Goal: Navigation & Orientation: Find specific page/section

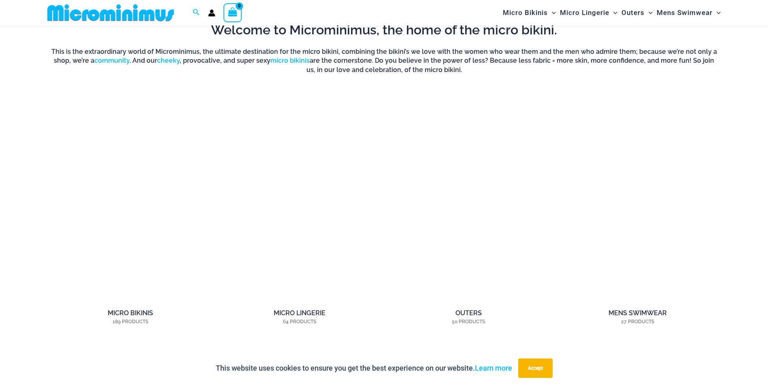
scroll to position [682, 0]
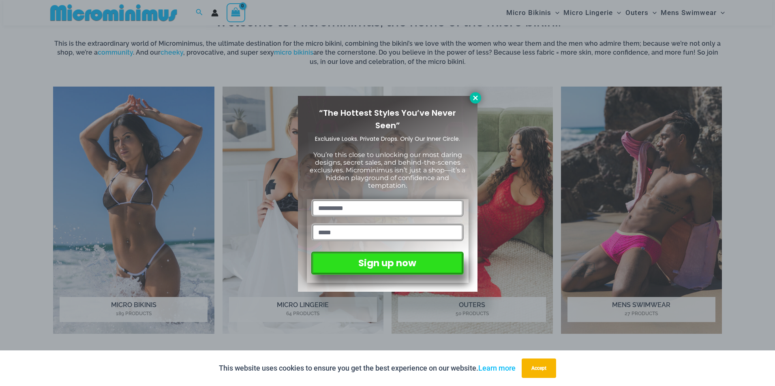
click at [474, 96] on icon at bounding box center [475, 97] width 7 height 7
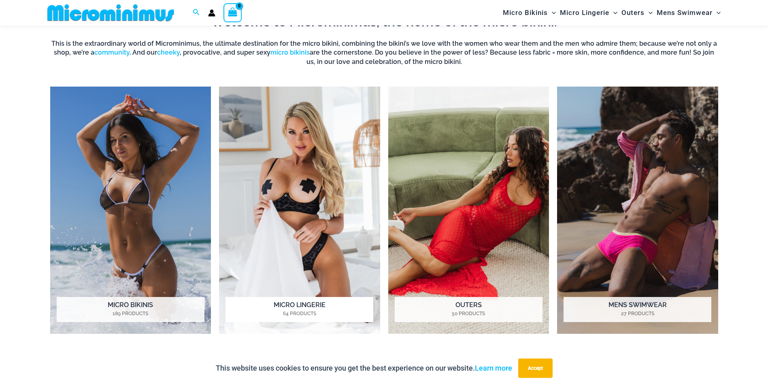
click at [299, 307] on h2 "Micro Lingerie 64 Products" at bounding box center [300, 309] width 148 height 25
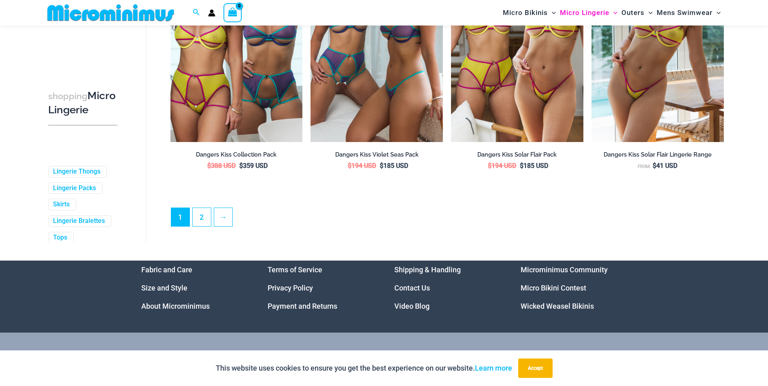
scroll to position [2147, 0]
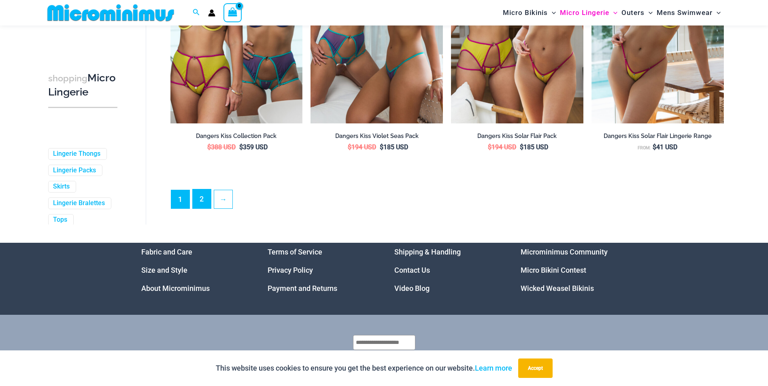
click at [203, 209] on link "2" at bounding box center [202, 199] width 18 height 19
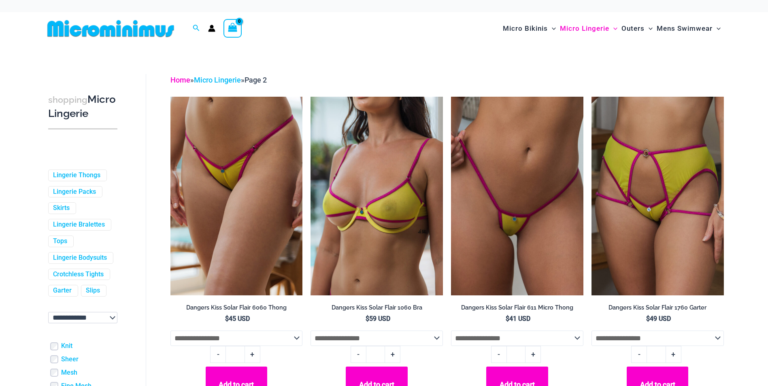
click at [186, 81] on link "Home" at bounding box center [181, 80] width 20 height 9
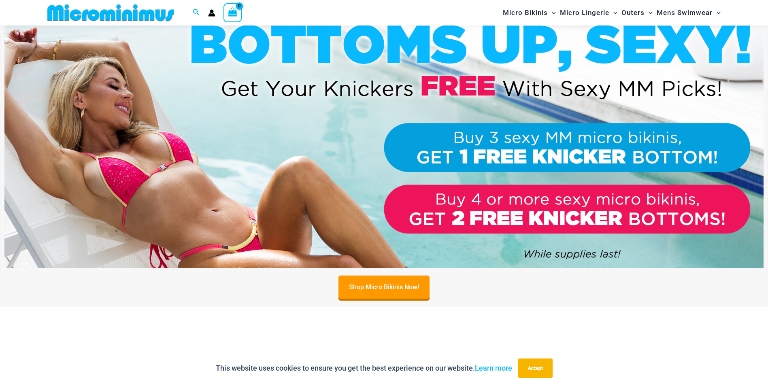
scroll to position [397, 0]
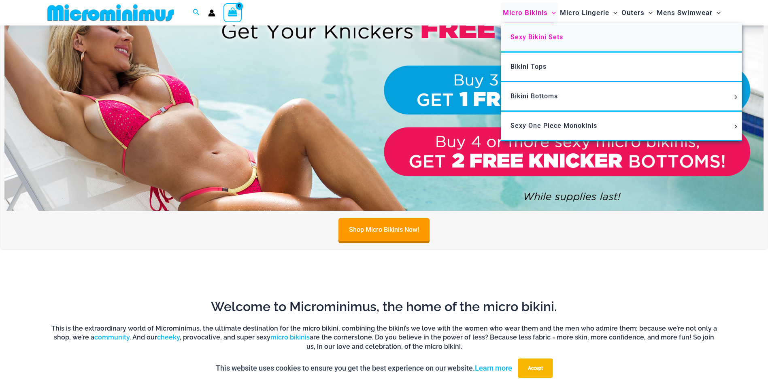
click at [538, 38] on span "Sexy Bikini Sets" at bounding box center [537, 37] width 53 height 8
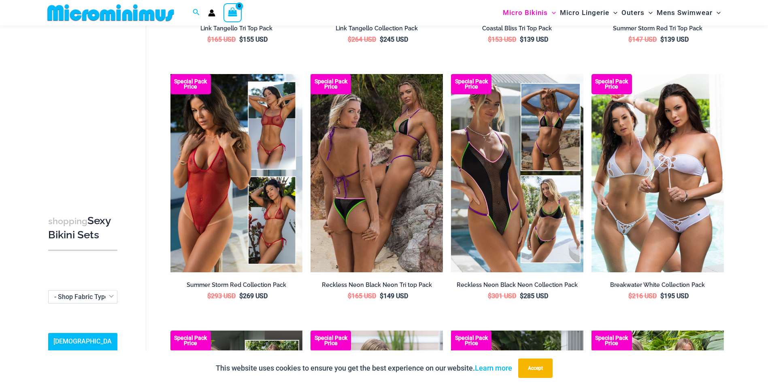
scroll to position [1007, 0]
